Goal: Transaction & Acquisition: Purchase product/service

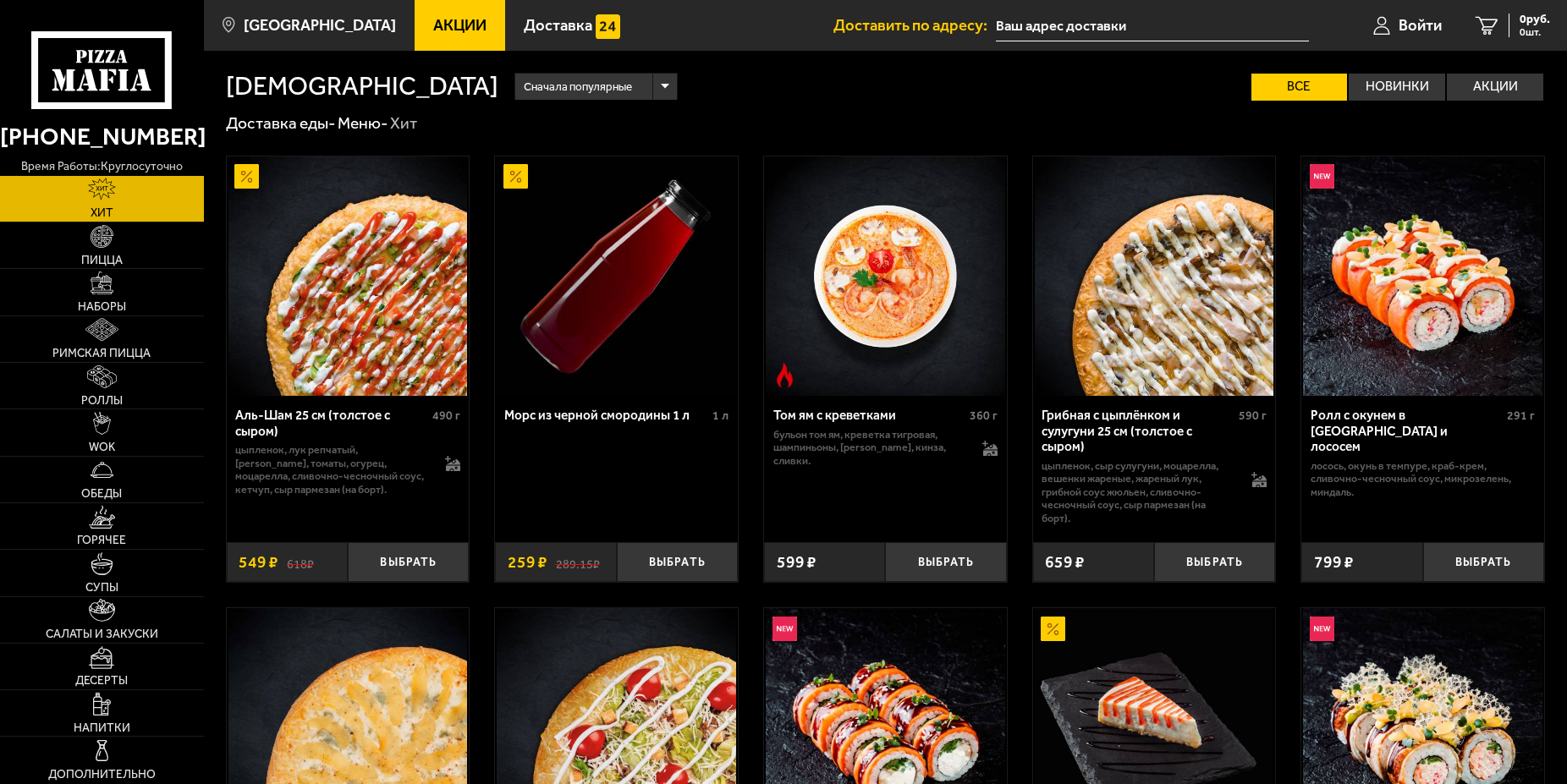
type input "[STREET_ADDRESS]"
click at [111, 237] on img at bounding box center [101, 236] width 23 height 23
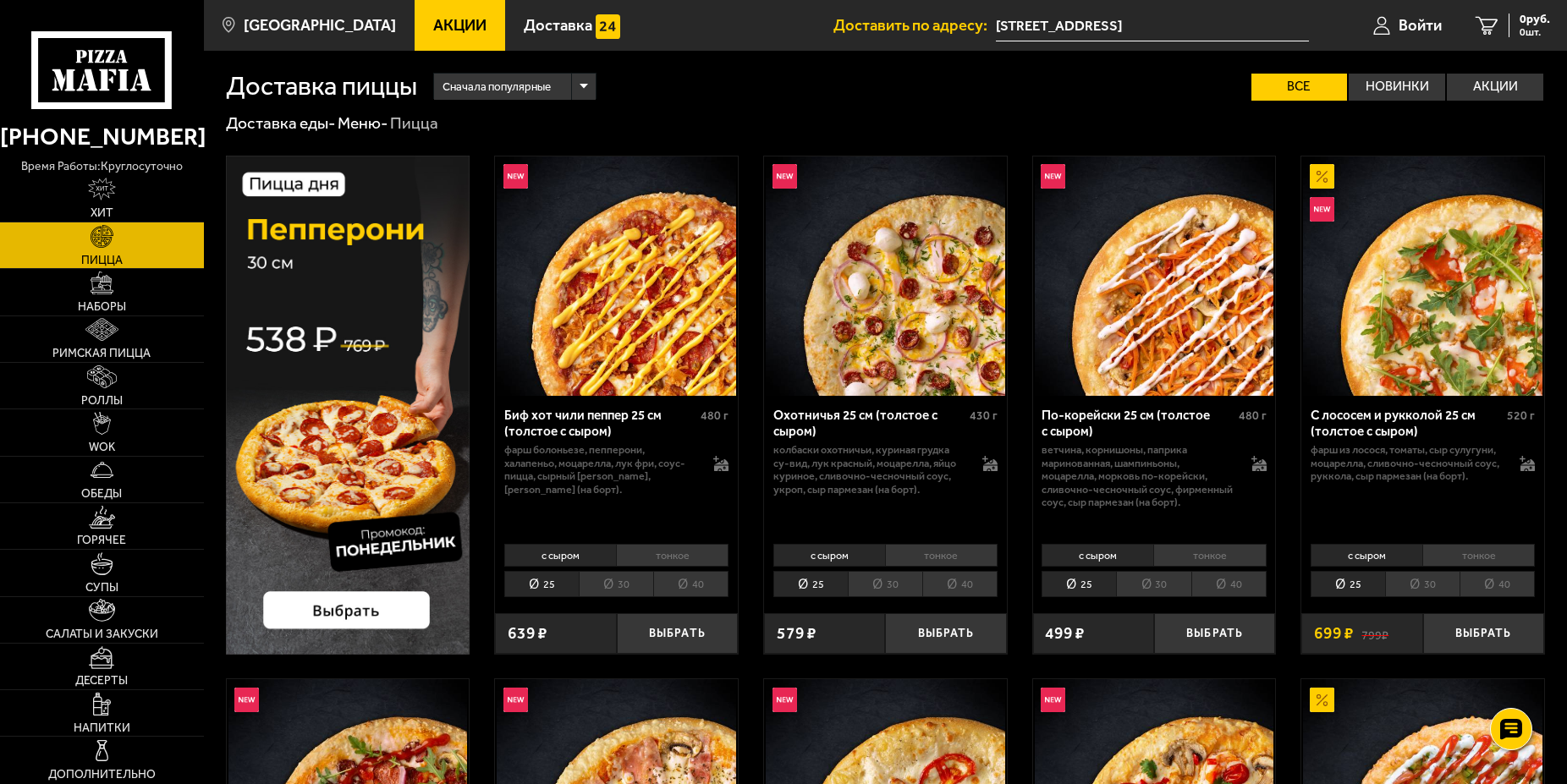
click at [437, 19] on span "Акции" at bounding box center [460, 25] width 53 height 16
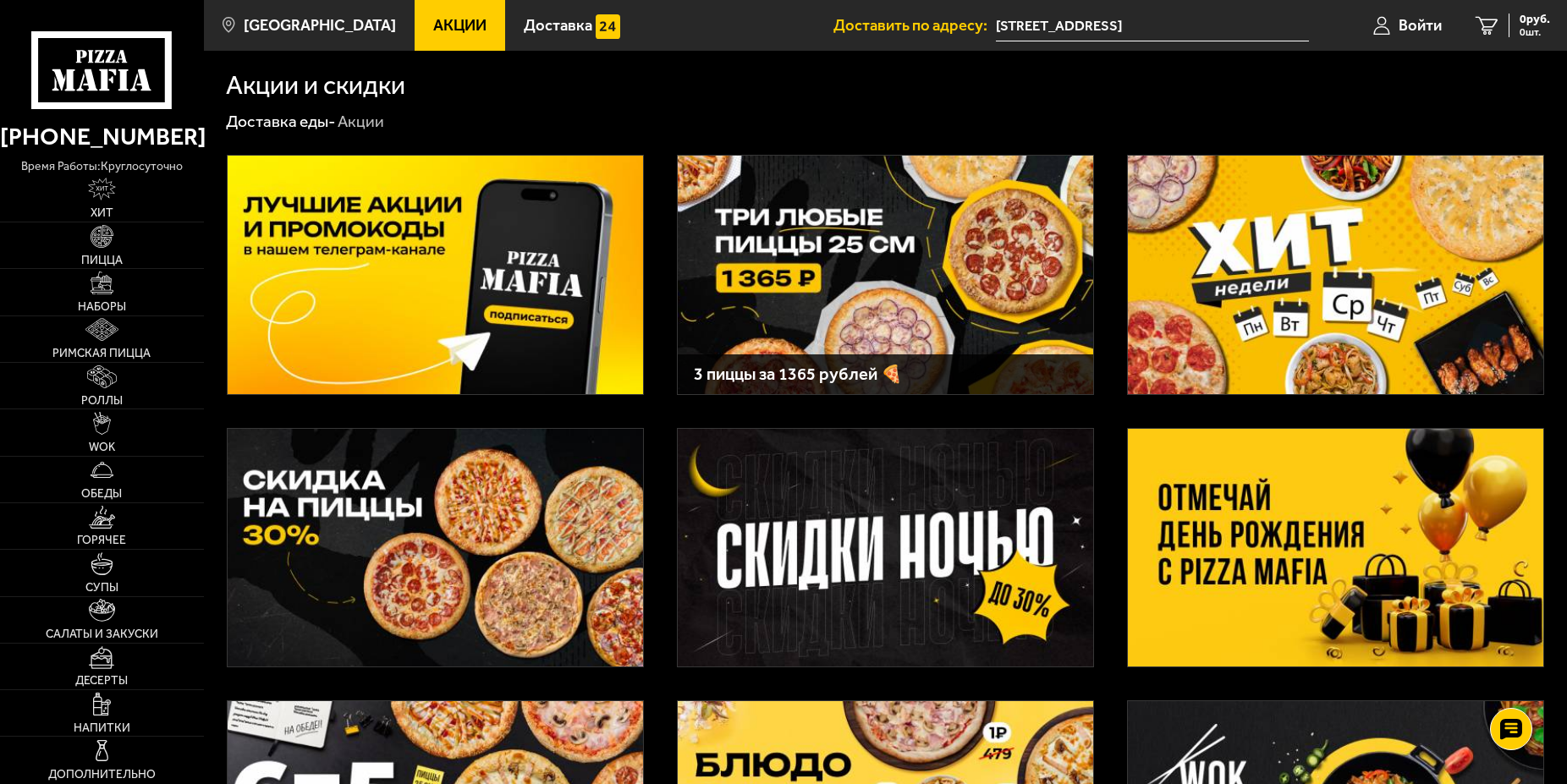
click at [804, 292] on img at bounding box center [886, 274] width 416 height 238
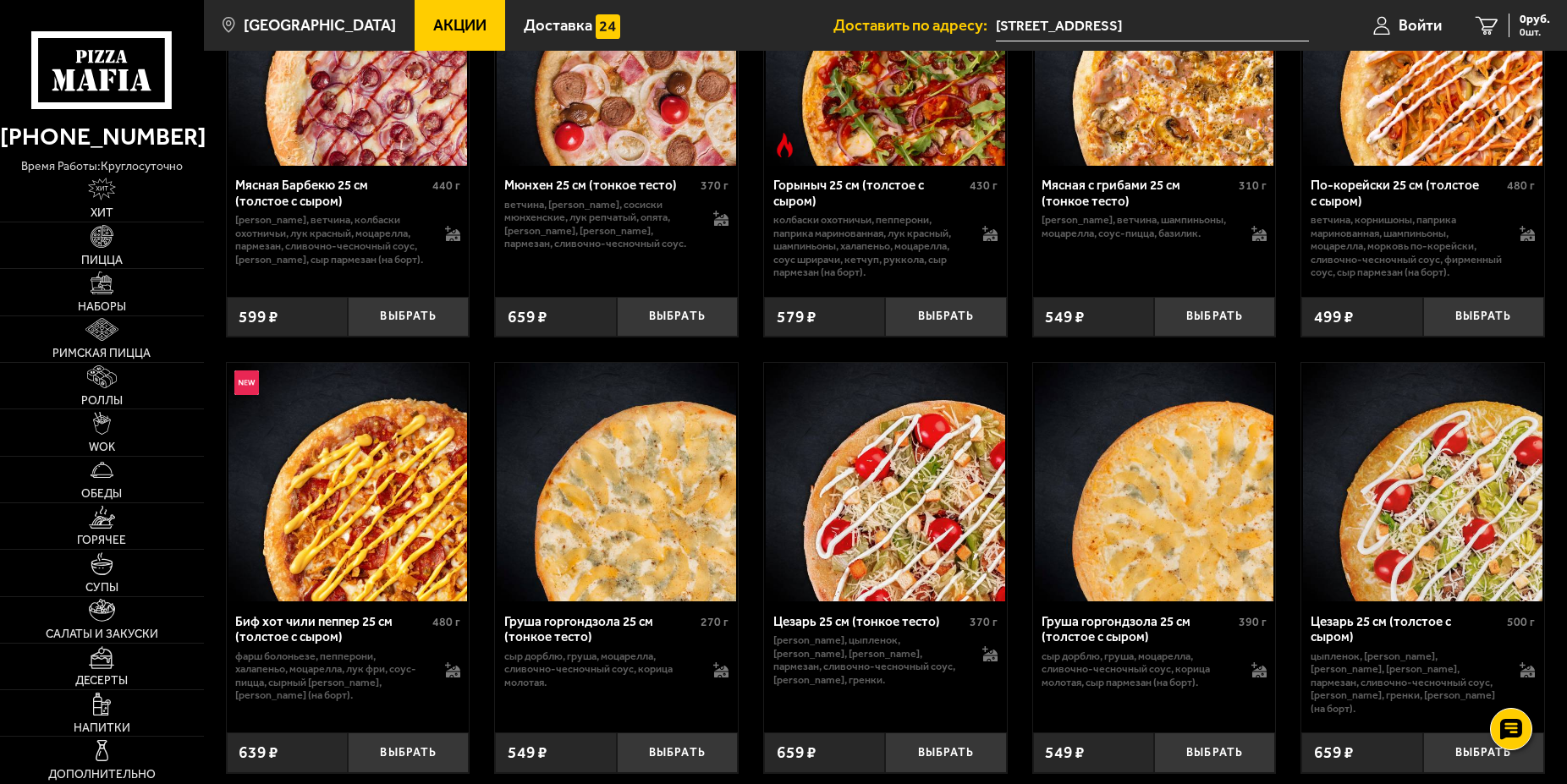
scroll to position [5730, 0]
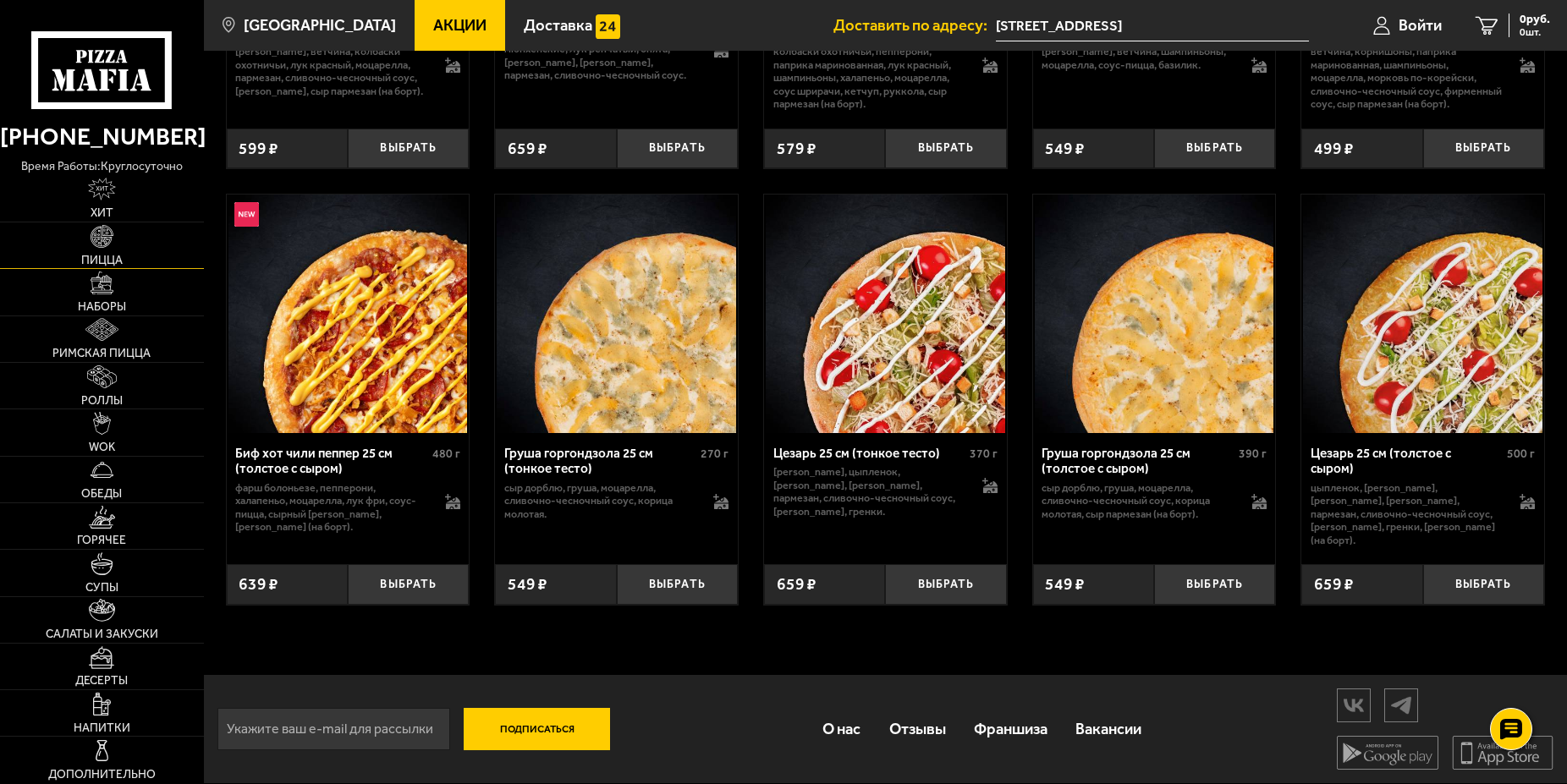
click at [99, 246] on img at bounding box center [101, 236] width 23 height 23
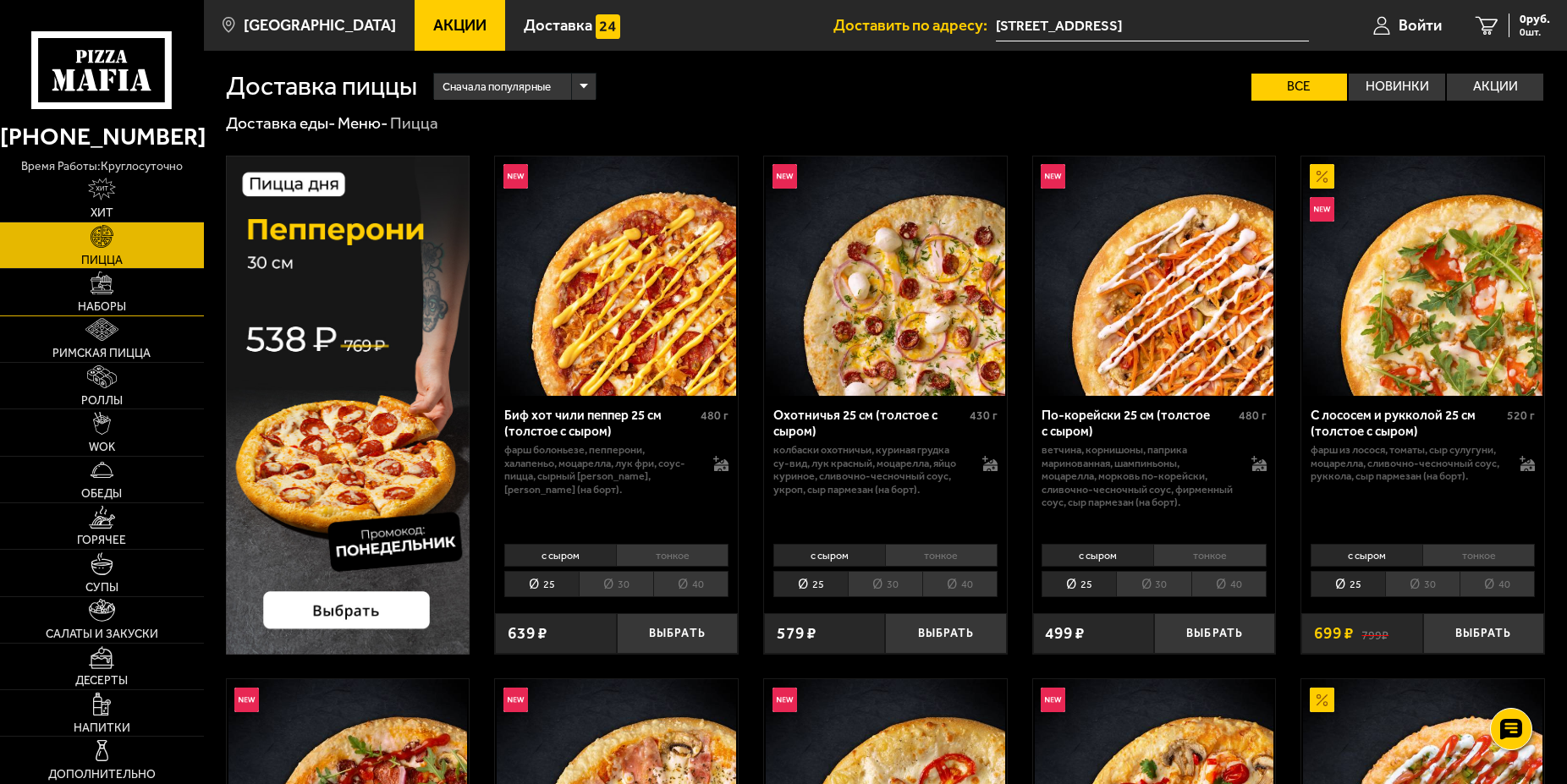
click at [109, 298] on link "Наборы" at bounding box center [102, 292] width 204 height 46
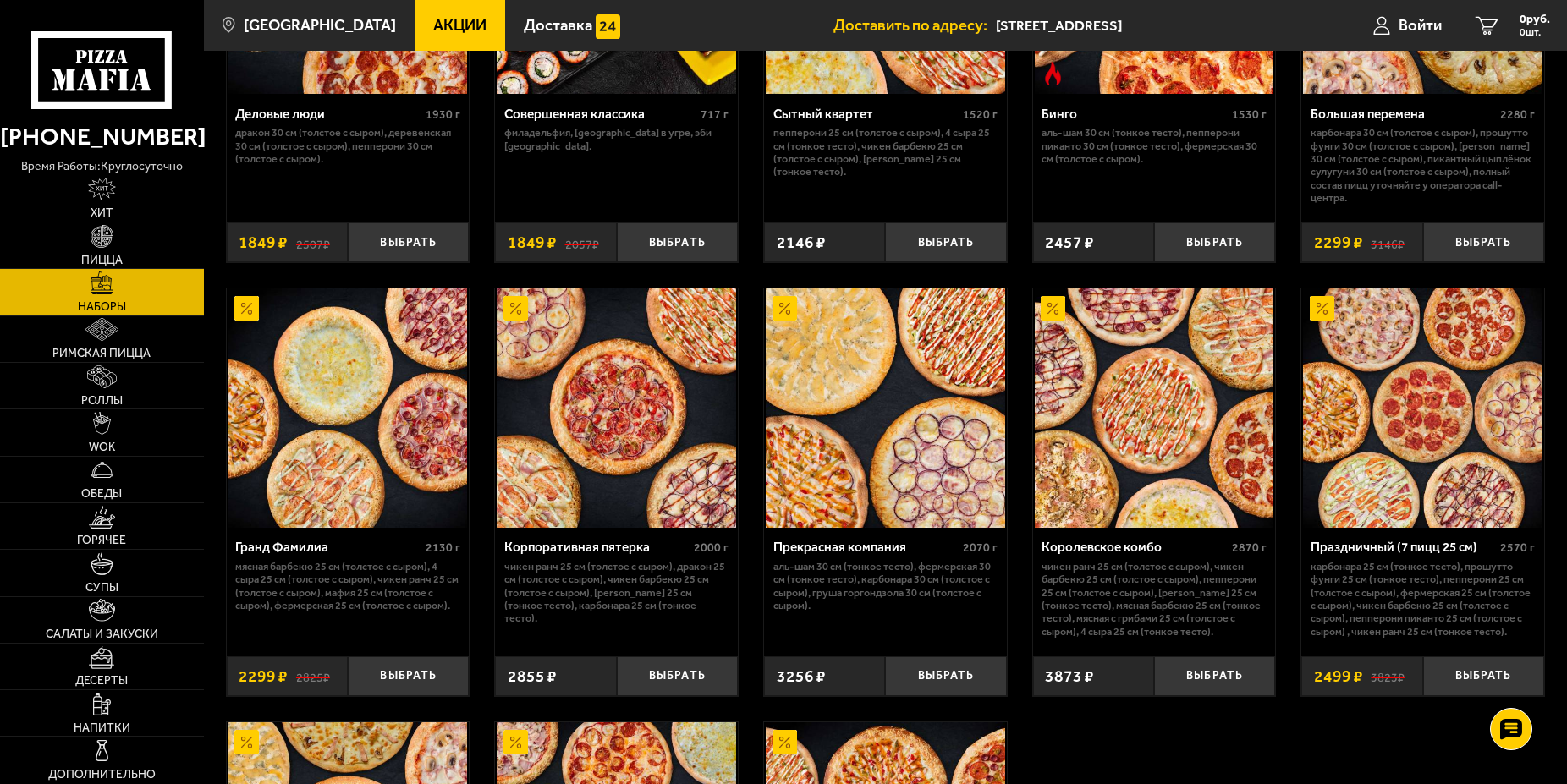
scroll to position [1983, 0]
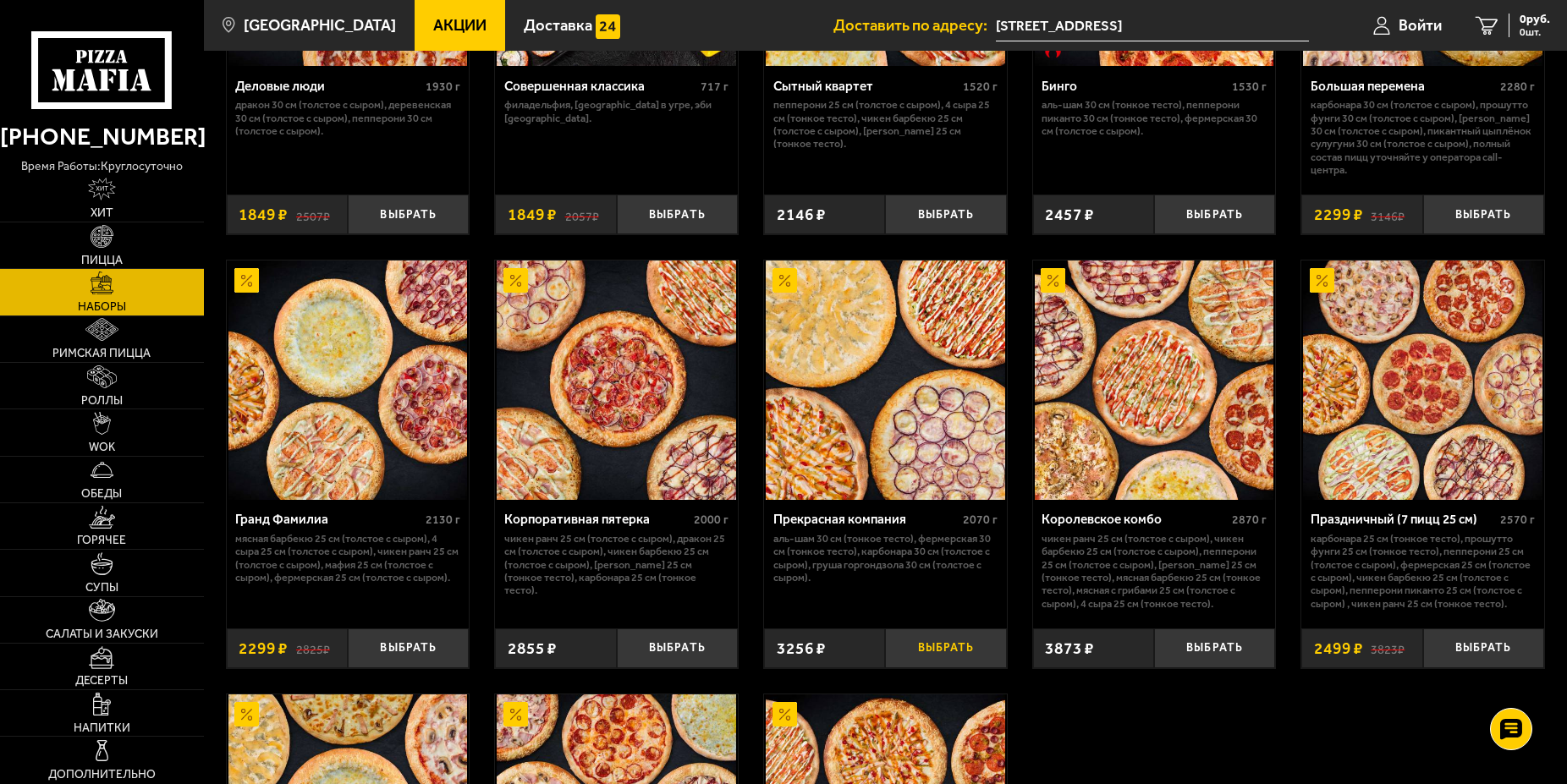
click at [934, 668] on button "Выбрать" at bounding box center [945, 648] width 121 height 40
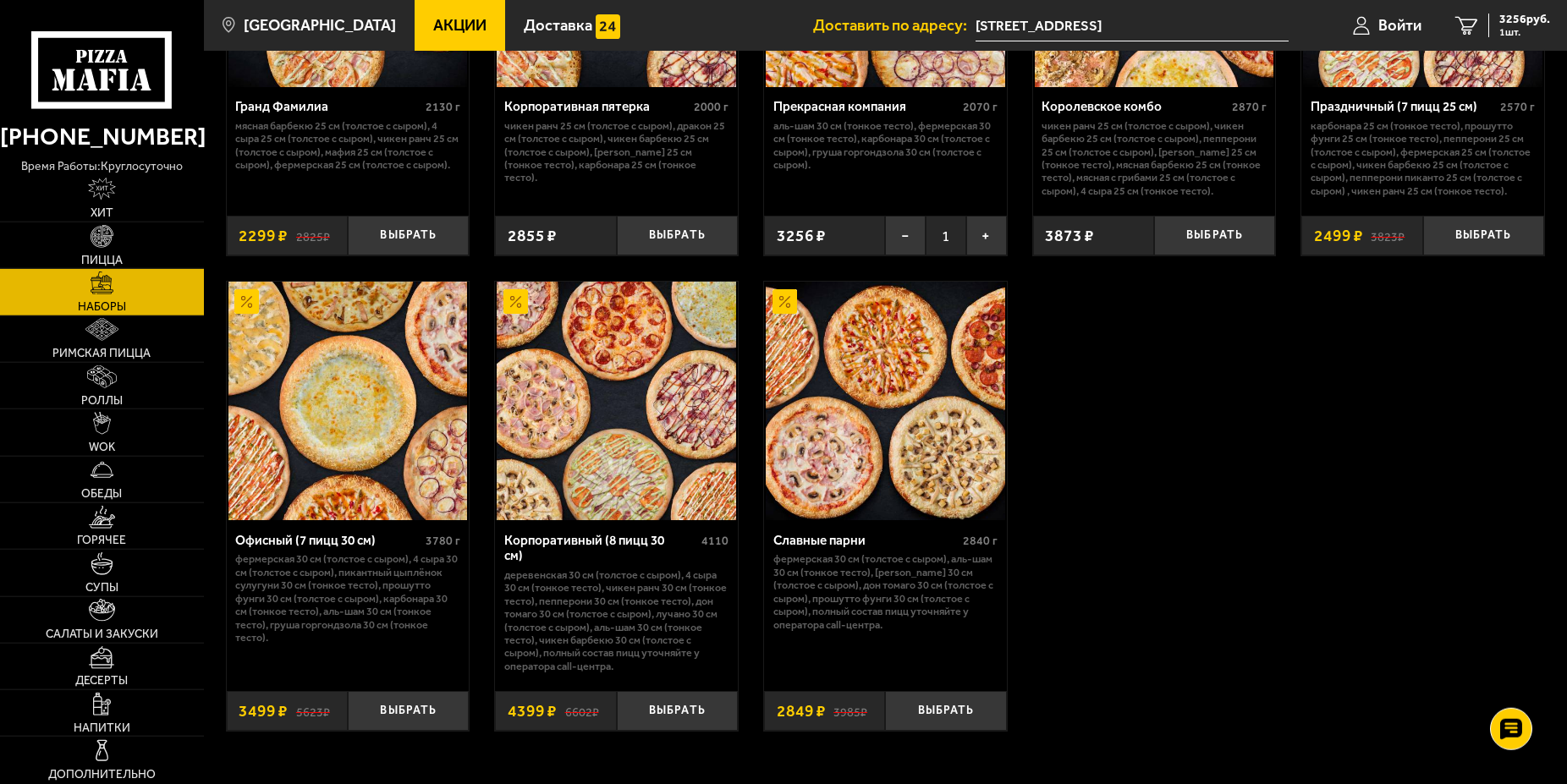
scroll to position [2414, 0]
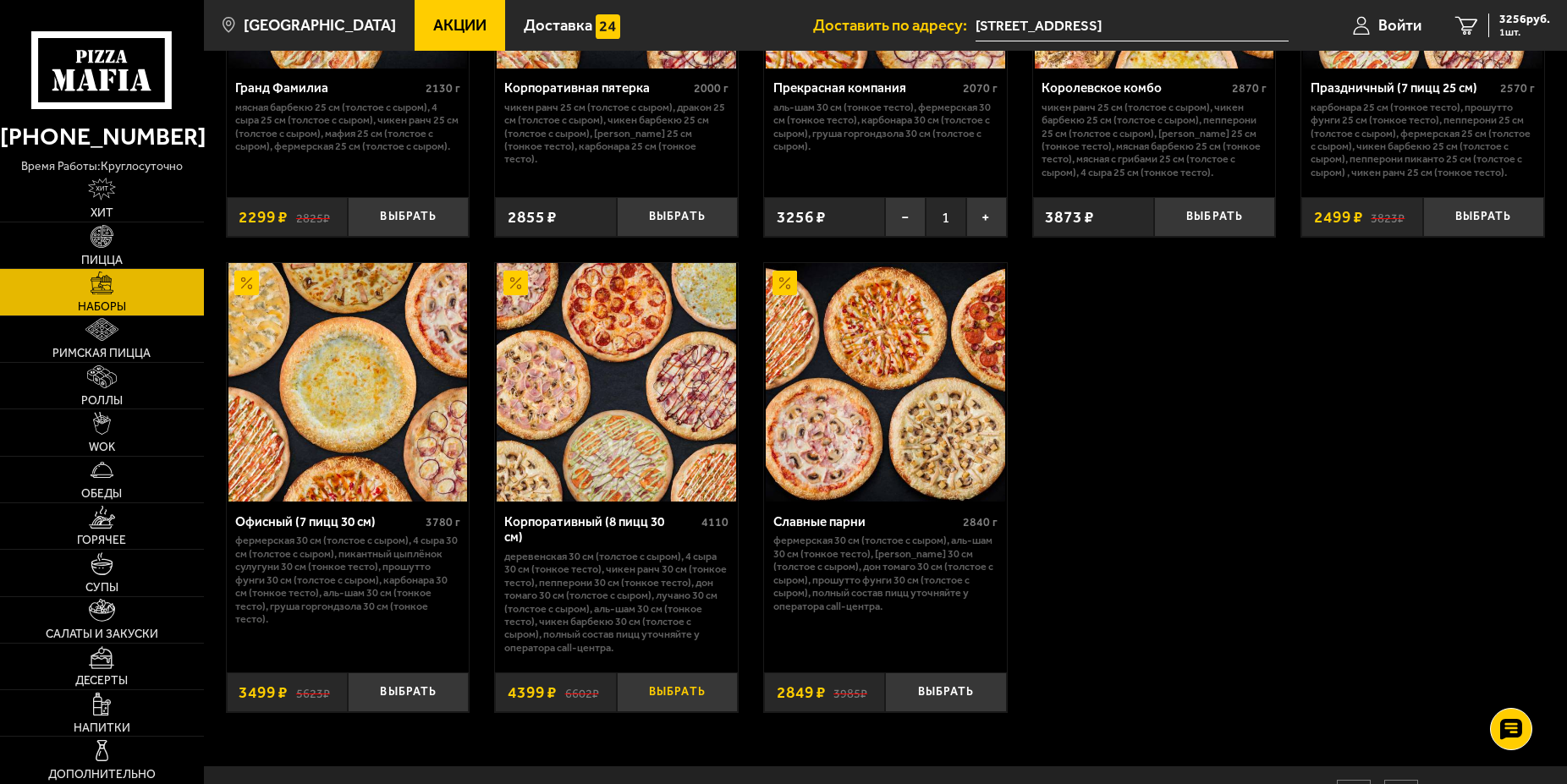
click at [660, 712] on button "Выбрать" at bounding box center [678, 691] width 121 height 40
click at [1495, 28] on div "7655 руб. 2 шт." at bounding box center [1518, 26] width 62 height 24
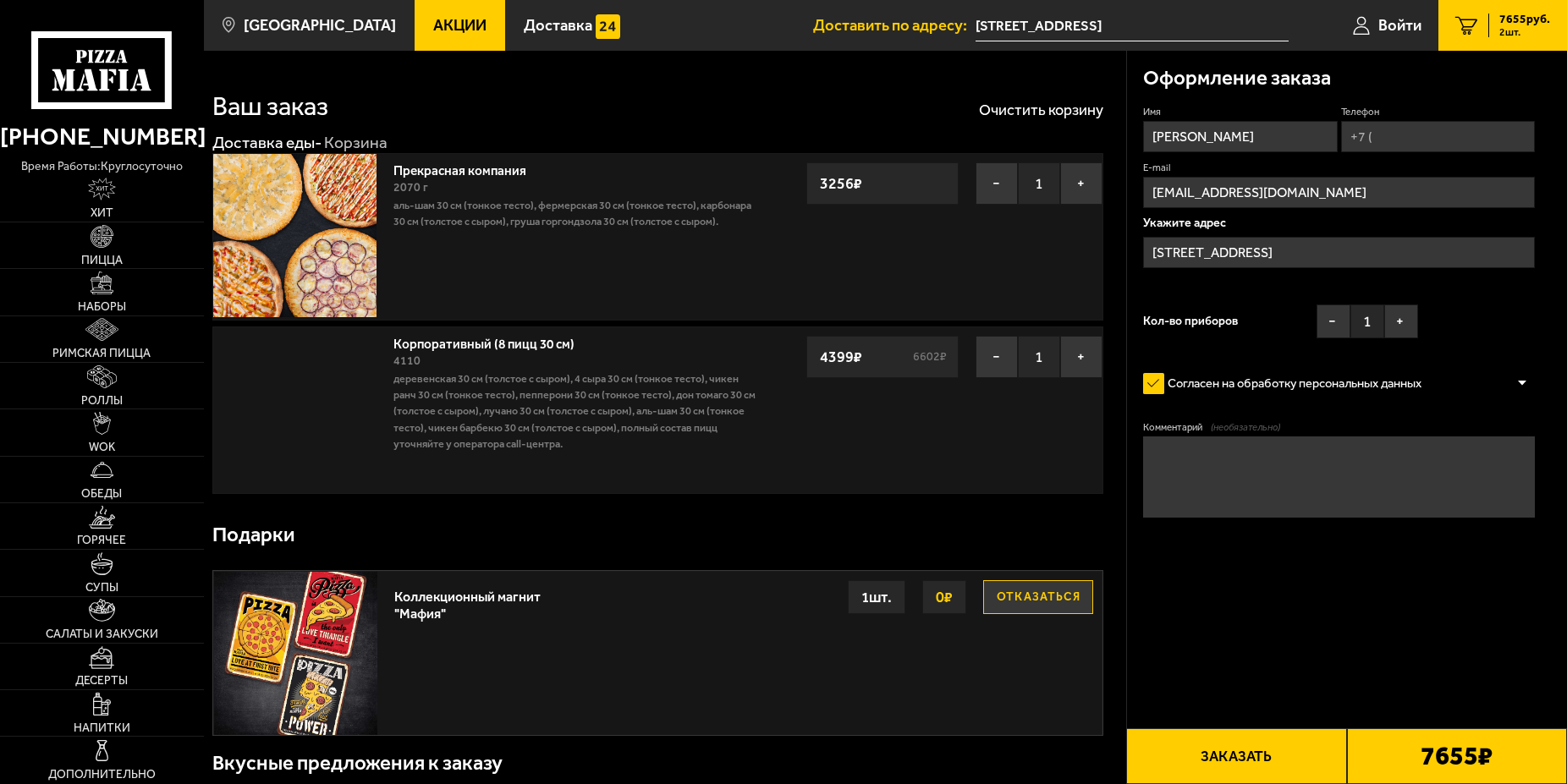
type input "[STREET_ADDRESS]"
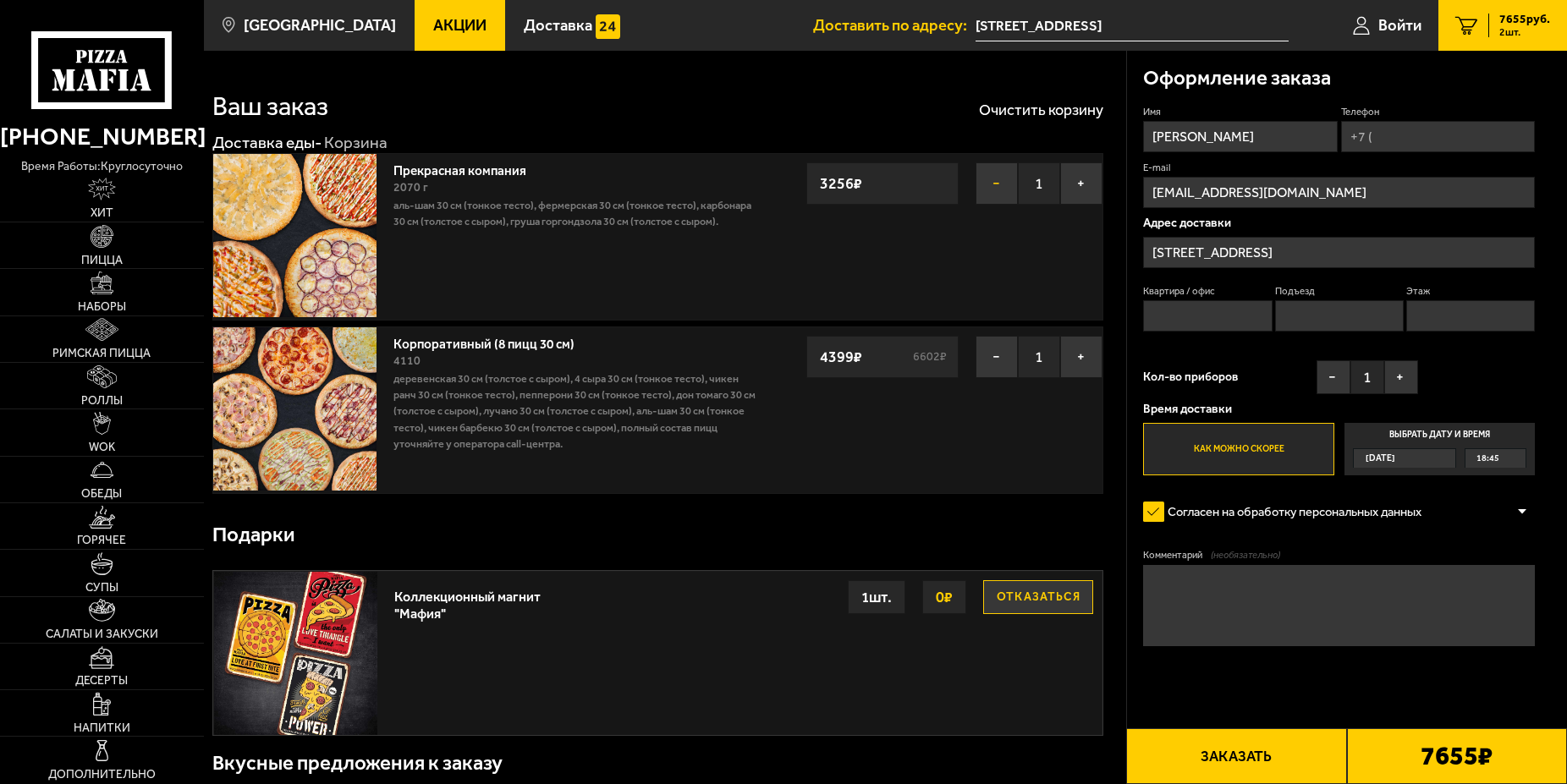
click at [1012, 180] on button "−" at bounding box center [997, 184] width 42 height 42
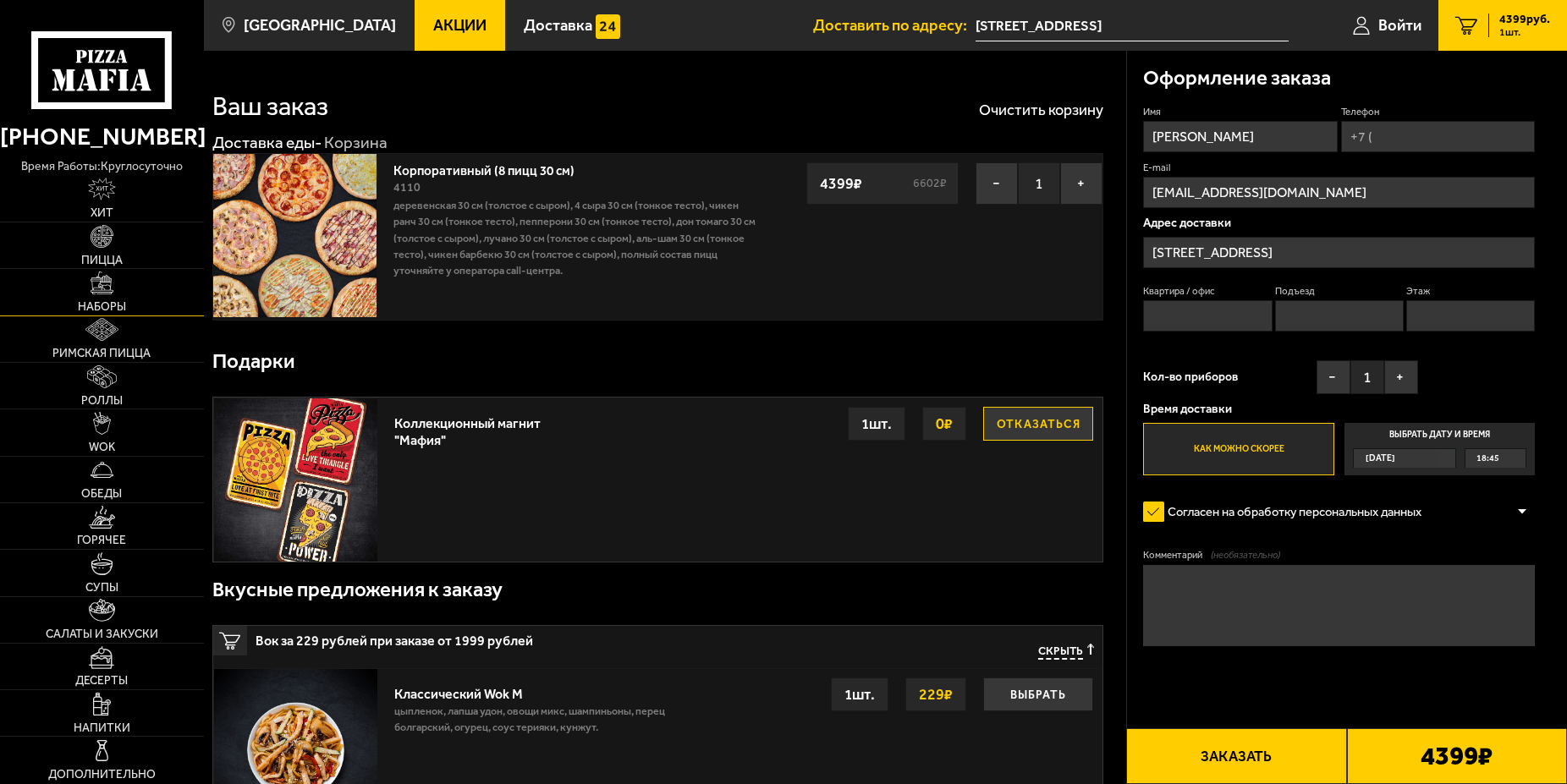
click at [93, 294] on img at bounding box center [101, 282] width 23 height 23
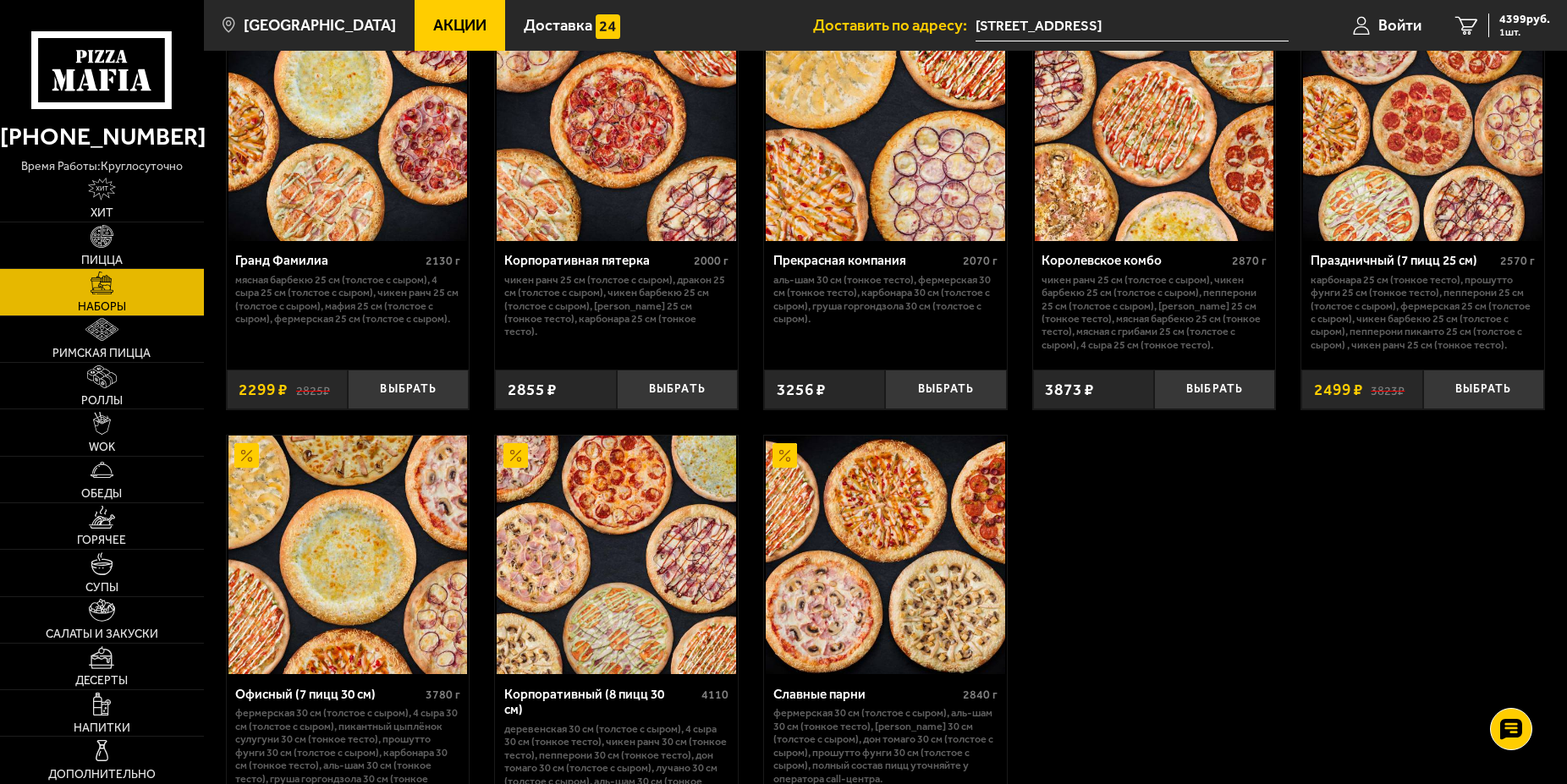
scroll to position [2533, 0]
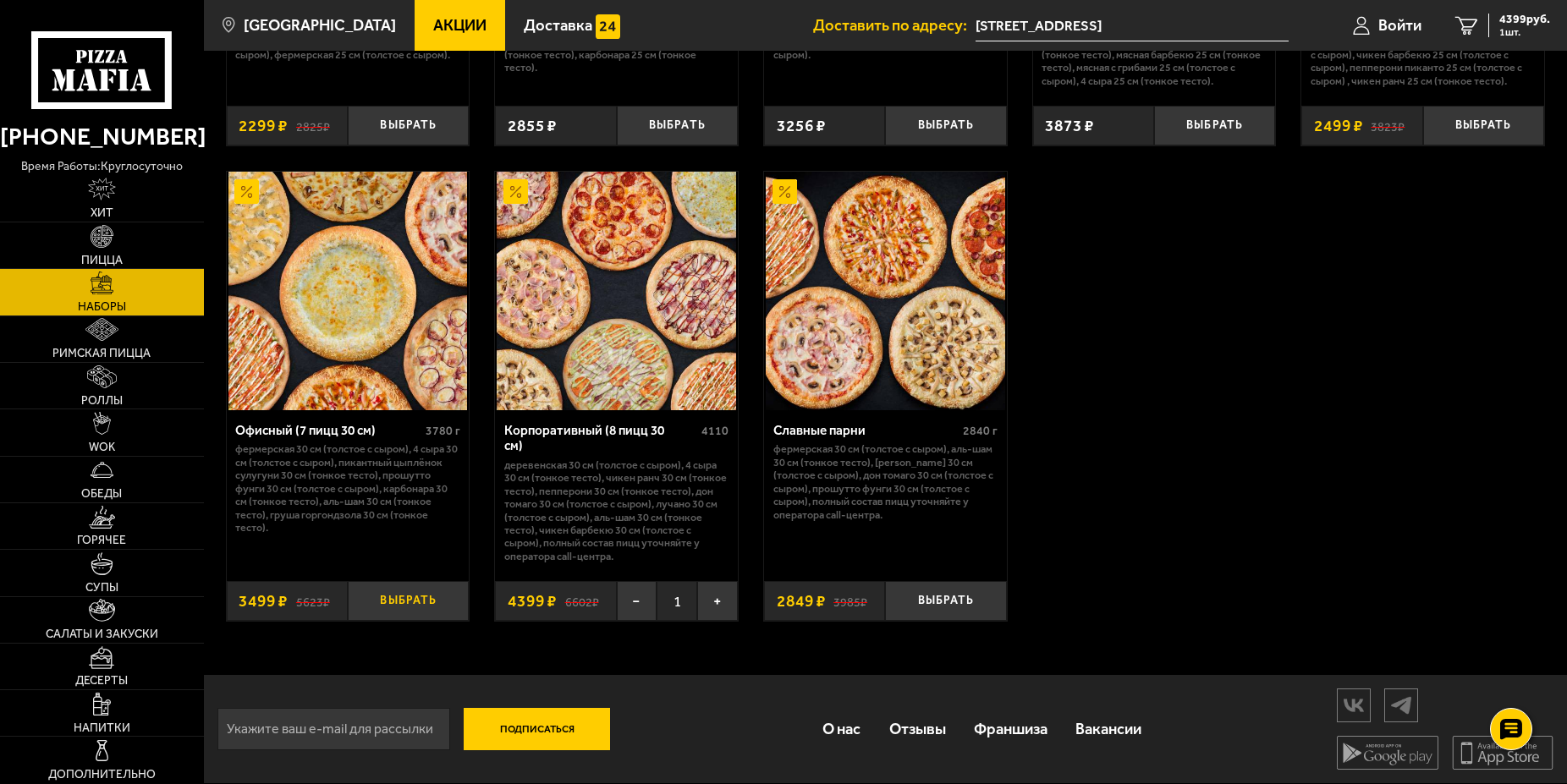
click at [387, 598] on button "Выбрать" at bounding box center [408, 600] width 121 height 40
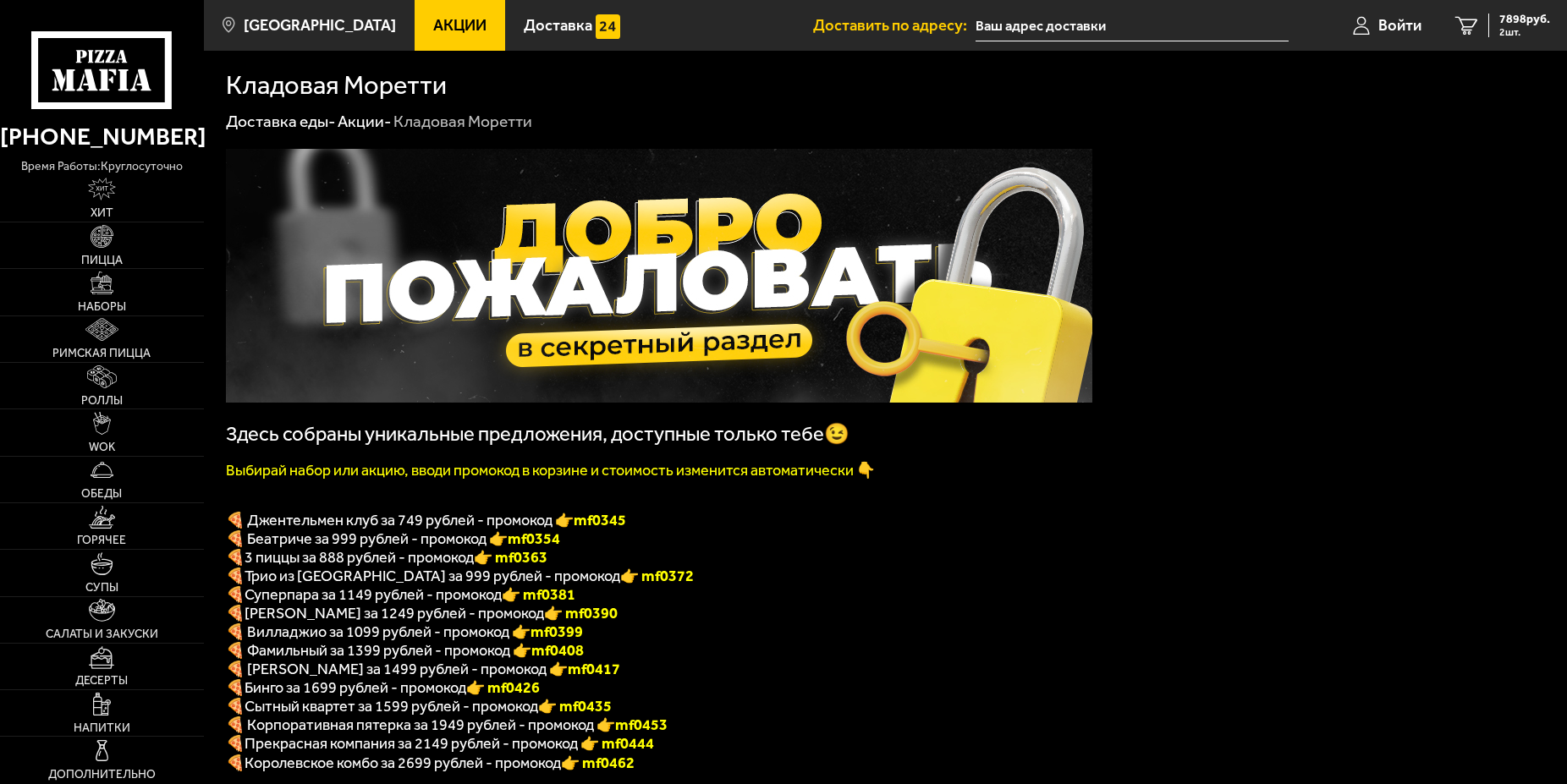
type input "[STREET_ADDRESS]"
click at [1511, 16] on span "7898 руб." at bounding box center [1524, 19] width 51 height 12
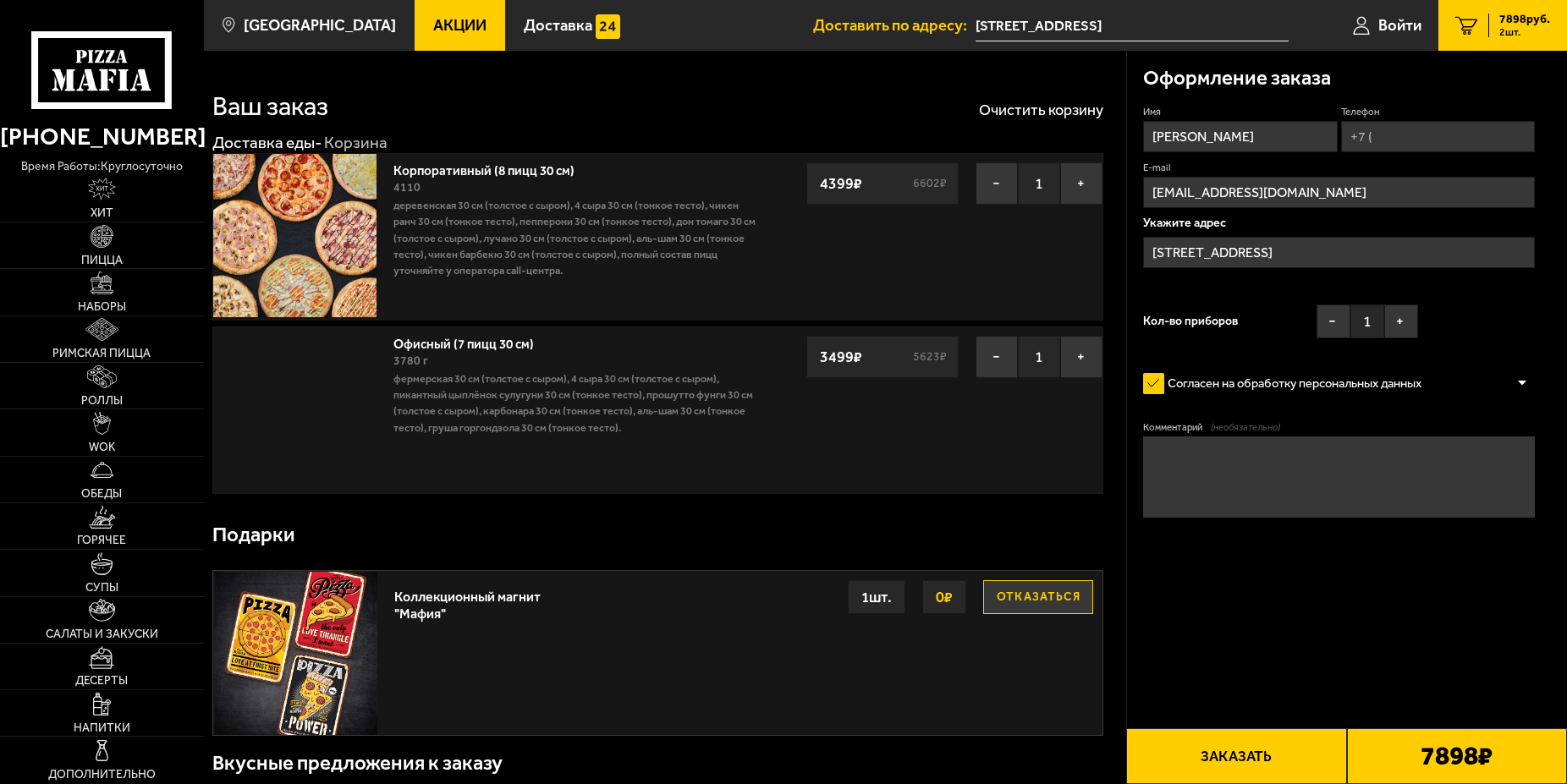
type input "[STREET_ADDRESS]"
